Goal: Task Accomplishment & Management: Manage account settings

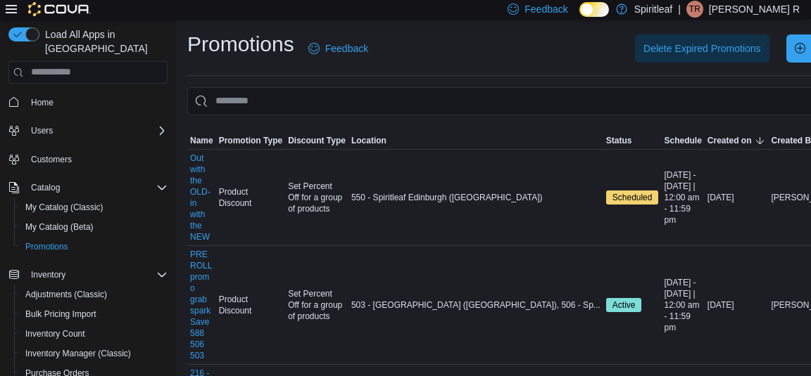
click at [488, 66] on div "Promotions Feedback Delete Expired Promotions Create New Promotion" at bounding box center [553, 53] width 732 height 46
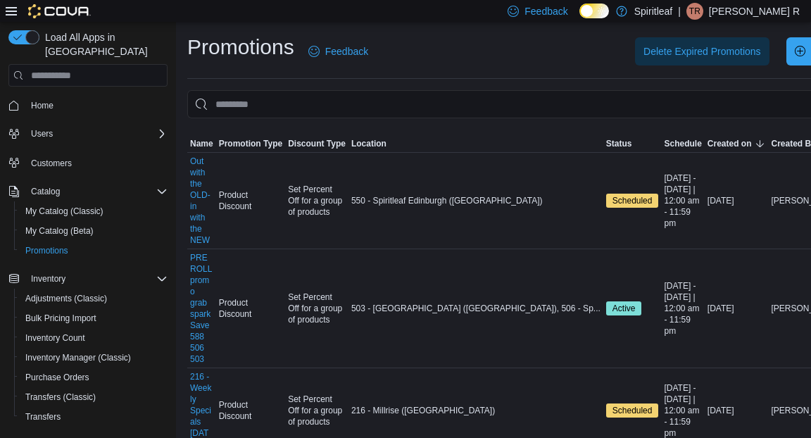
click at [452, 46] on div "Delete Expired Promotions Create New Promotion" at bounding box center [652, 51] width 534 height 28
click at [449, 46] on div "Delete Expired Promotions Create New Promotion" at bounding box center [652, 51] width 534 height 28
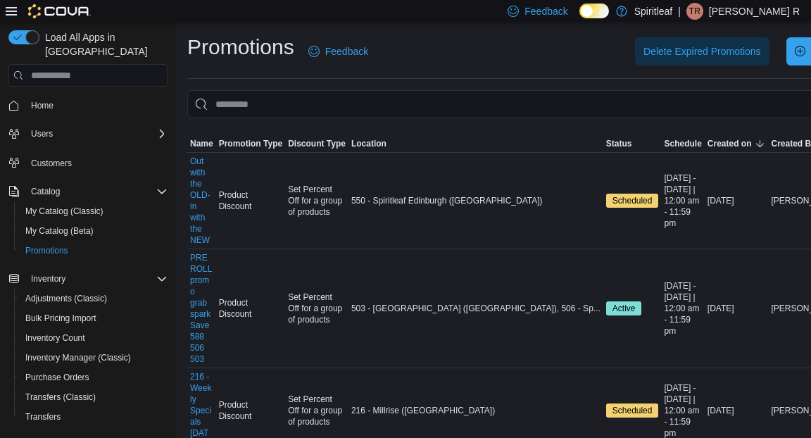
click at [454, 61] on div "Delete Expired Promotions Create New Promotion" at bounding box center [652, 51] width 534 height 28
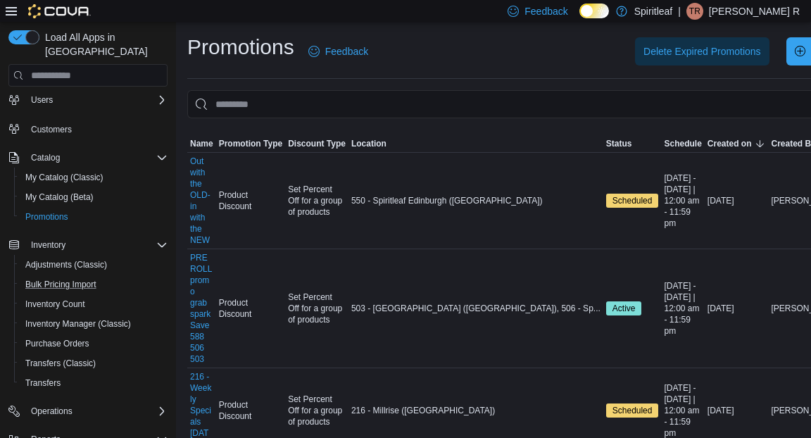
scroll to position [34, 0]
click at [72, 337] on span "Purchase Orders" at bounding box center [57, 342] width 64 height 11
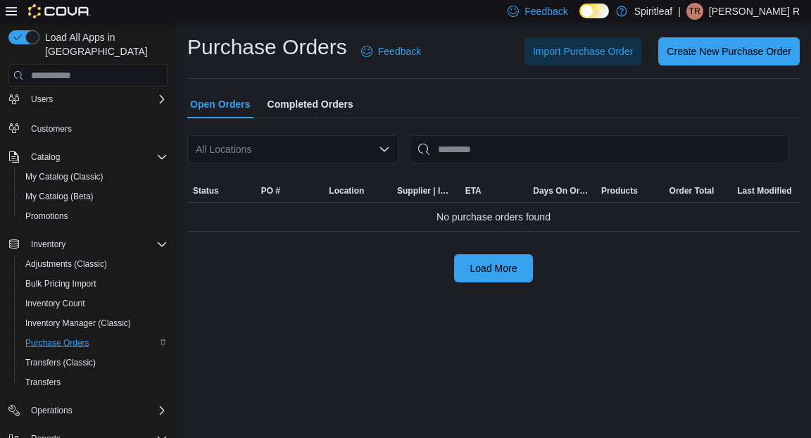
click at [255, 36] on h1 "Purchase Orders" at bounding box center [267, 47] width 160 height 28
